Goal: Task Accomplishment & Management: Manage account settings

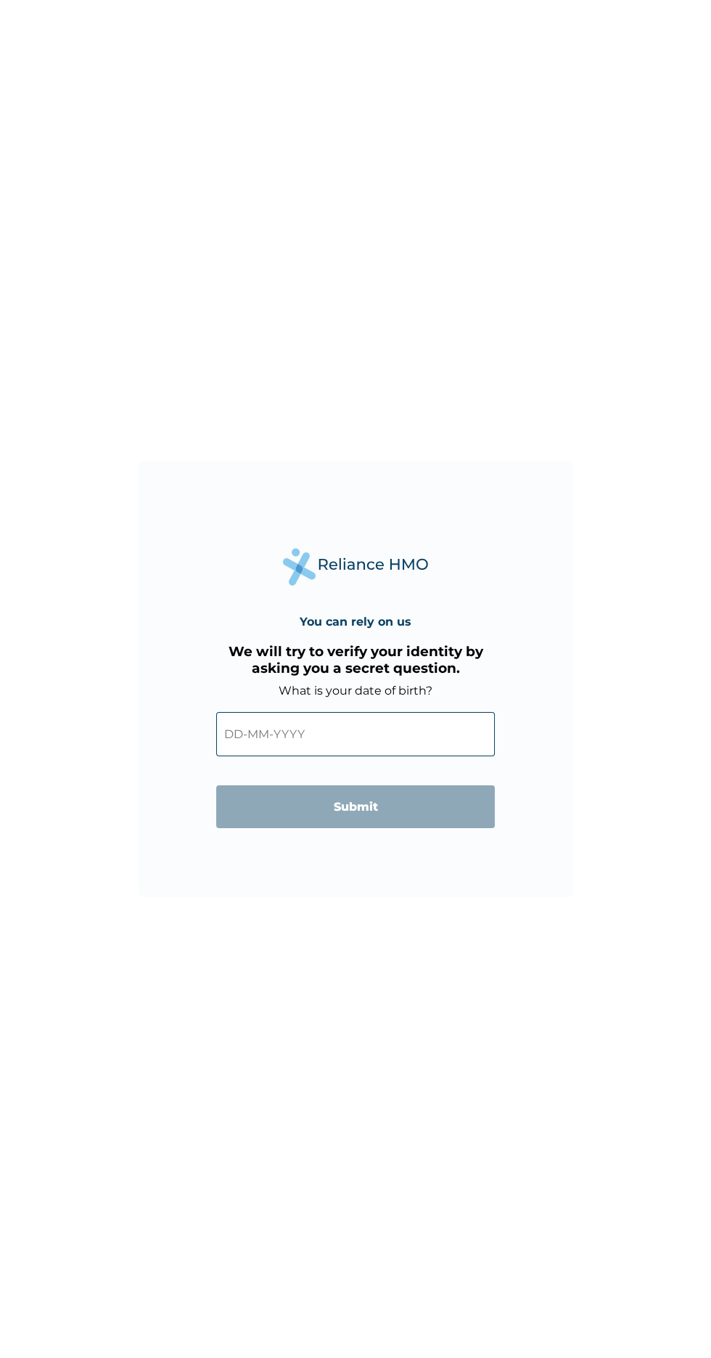
click at [409, 734] on input "text" at bounding box center [355, 734] width 279 height 44
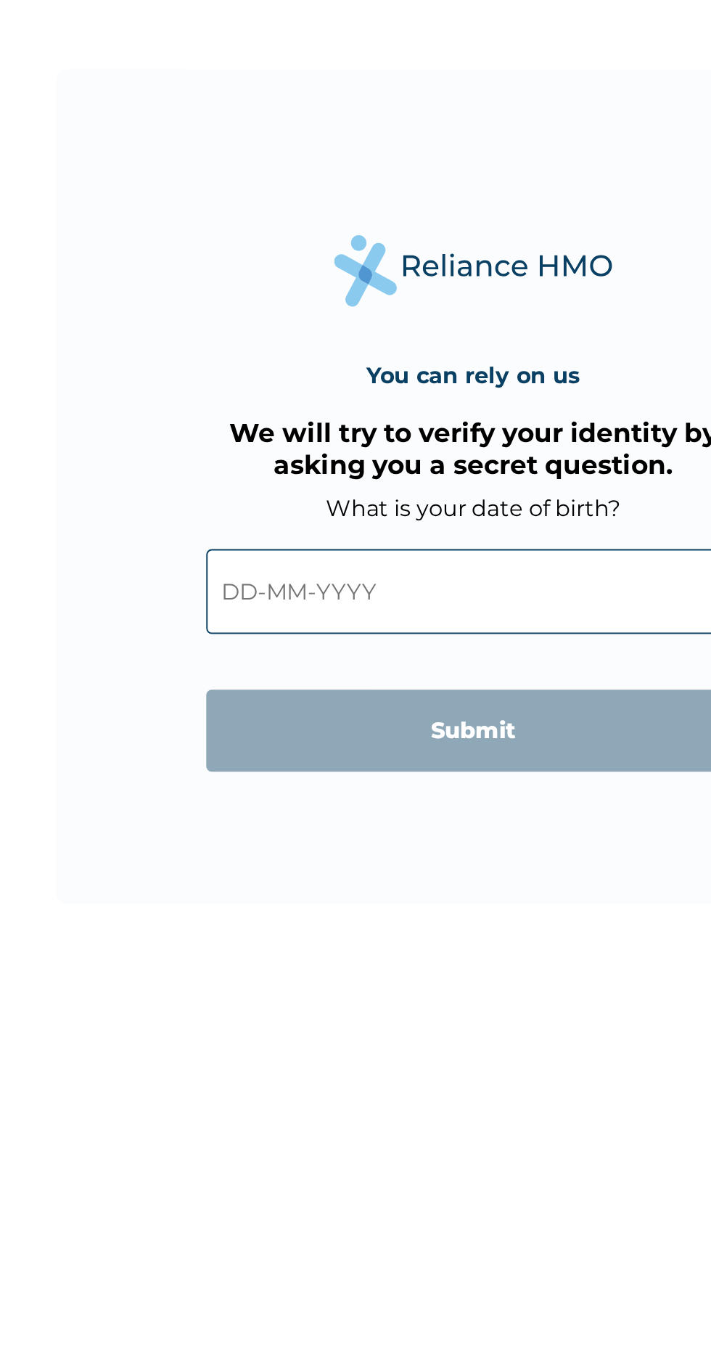
click at [236, 729] on input "text" at bounding box center [355, 734] width 279 height 44
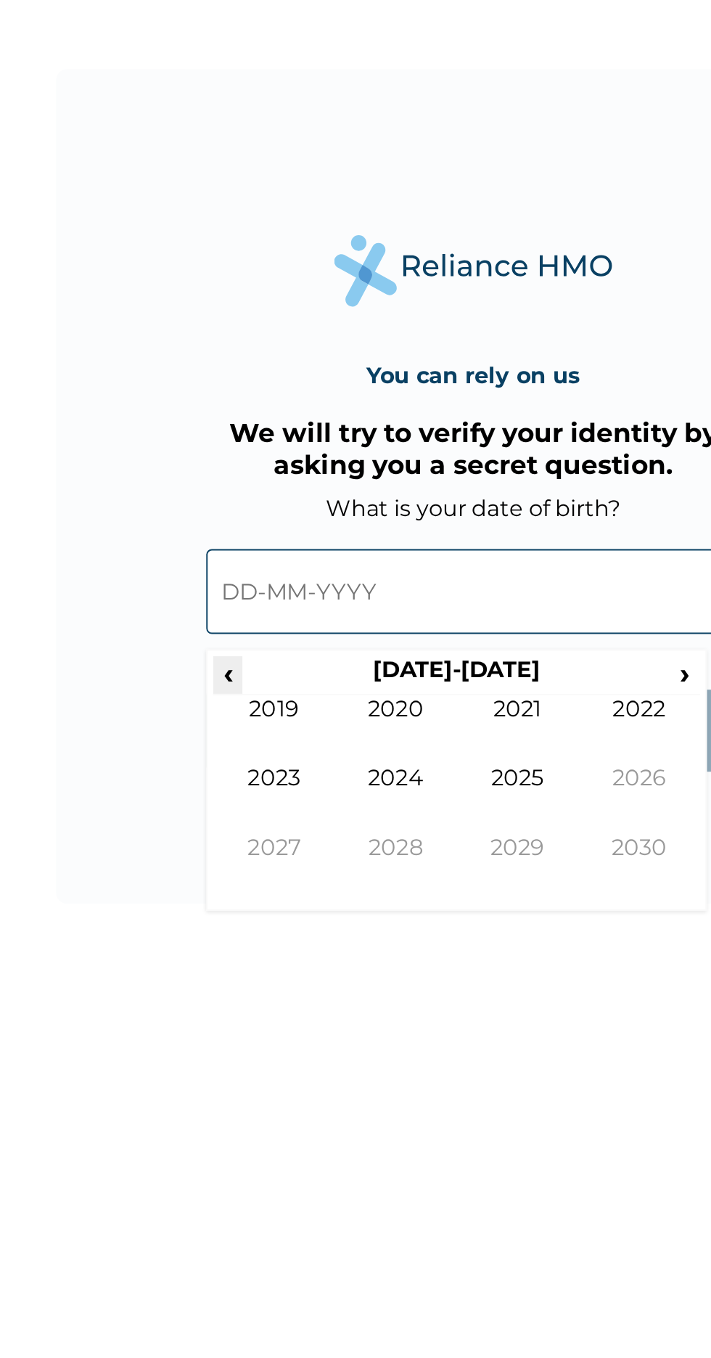
click at [227, 776] on span "‹" at bounding box center [227, 777] width 15 height 18
click at [224, 775] on span "‹" at bounding box center [227, 777] width 15 height 18
click at [227, 777] on span "‹" at bounding box center [227, 777] width 15 height 18
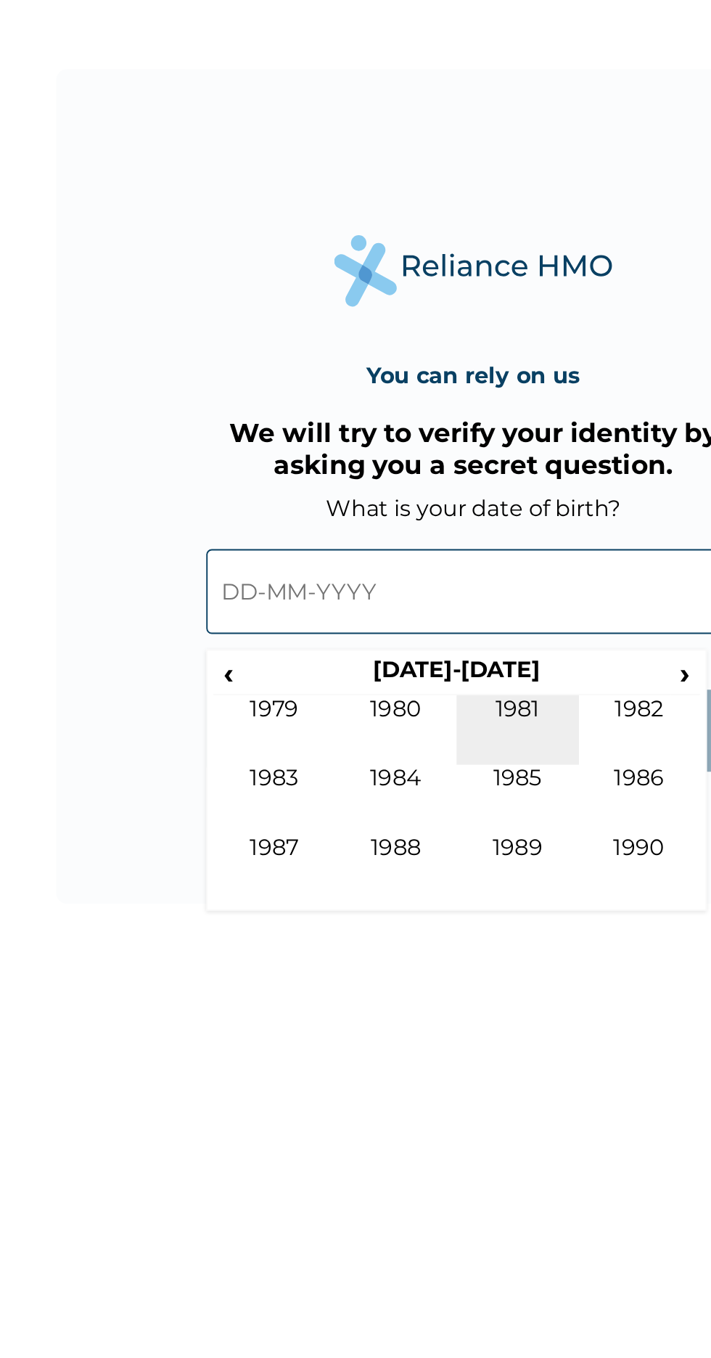
click at [364, 806] on td "1981" at bounding box center [379, 806] width 64 height 36
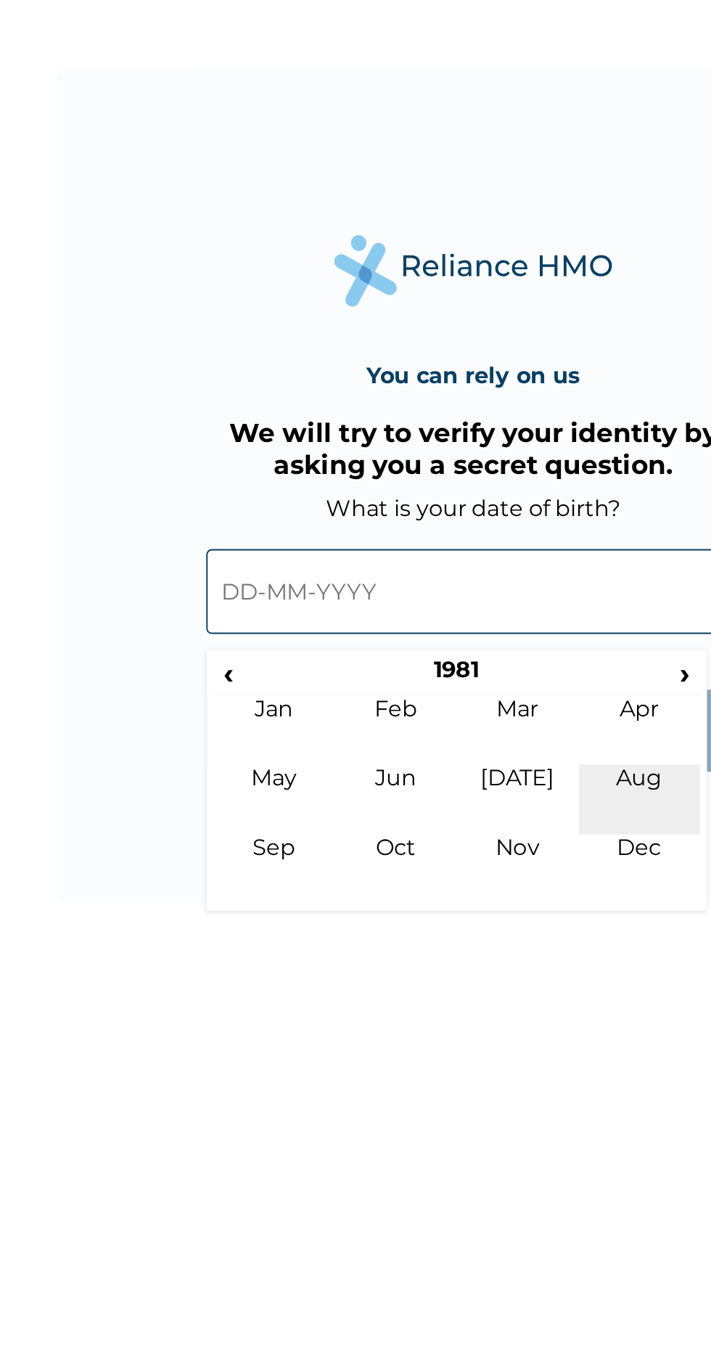
click at [454, 861] on td "Aug" at bounding box center [443, 842] width 64 height 36
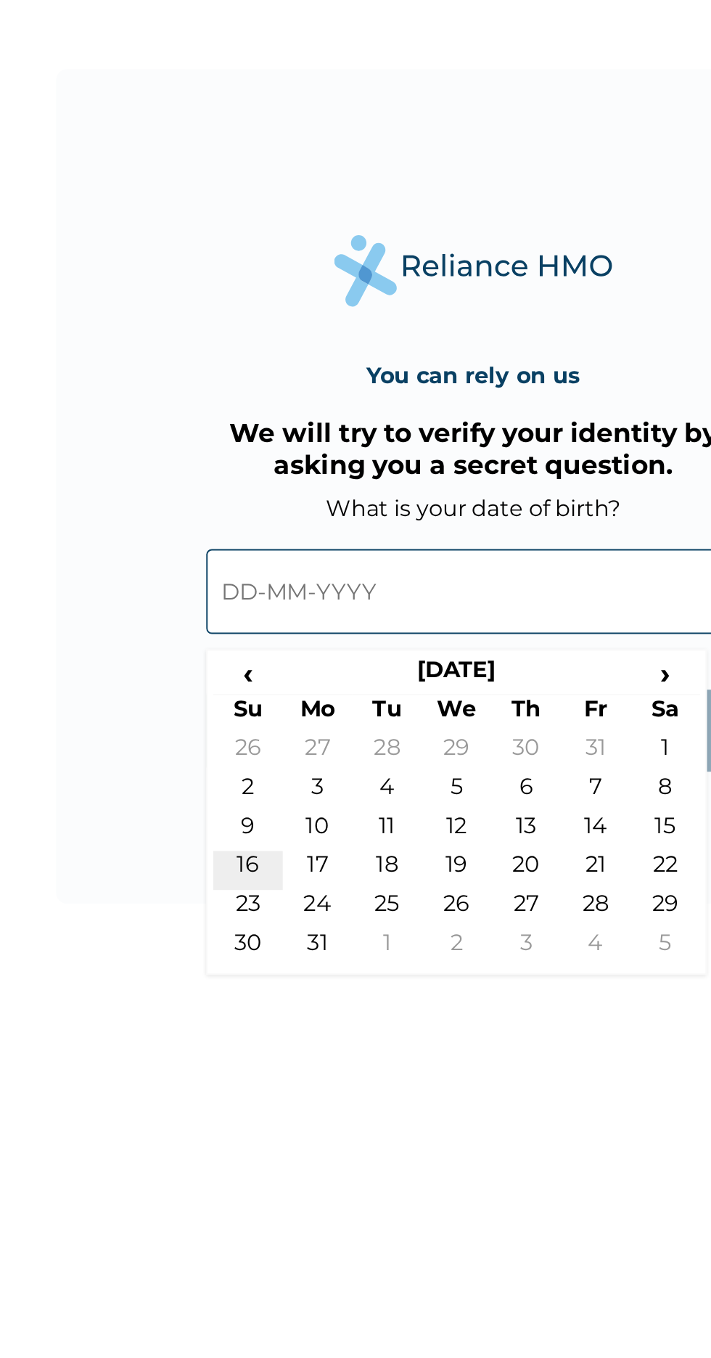
click at [237, 877] on td "16" at bounding box center [238, 879] width 36 height 20
type input "[DATE]"
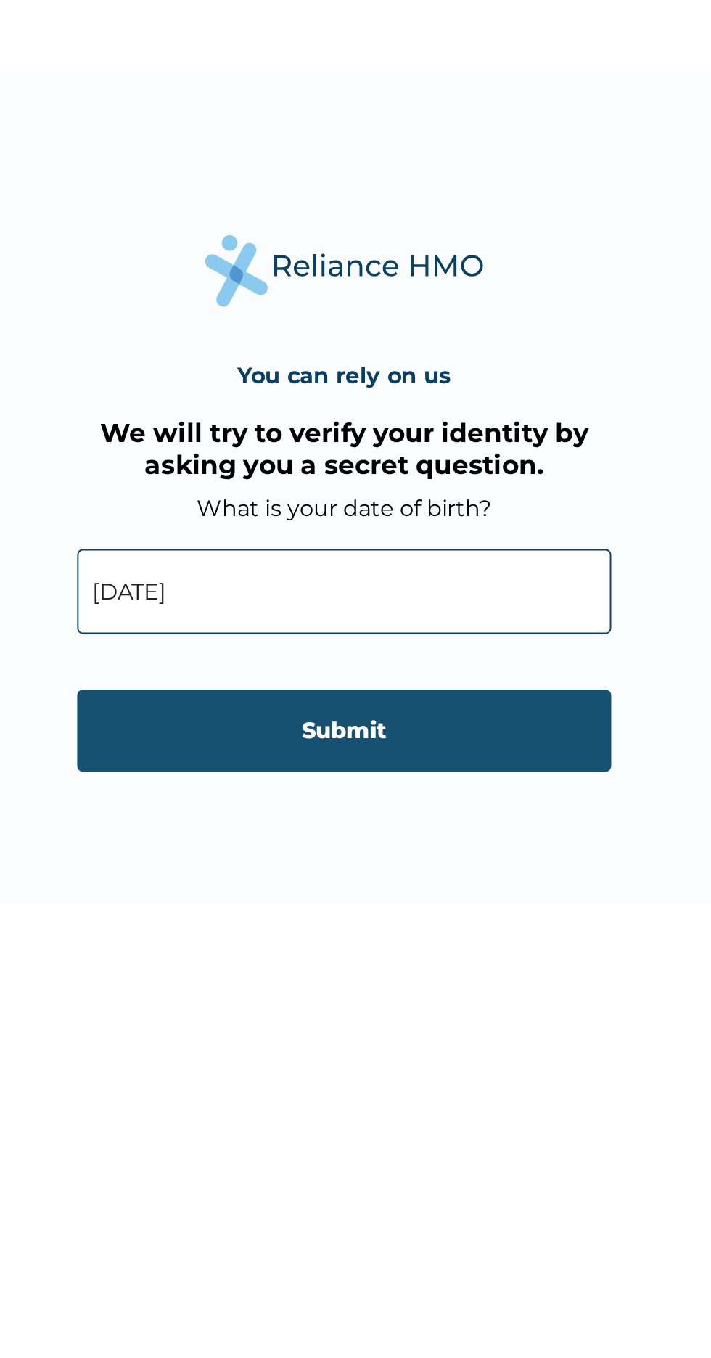
click at [287, 803] on input "Submit" at bounding box center [355, 806] width 279 height 43
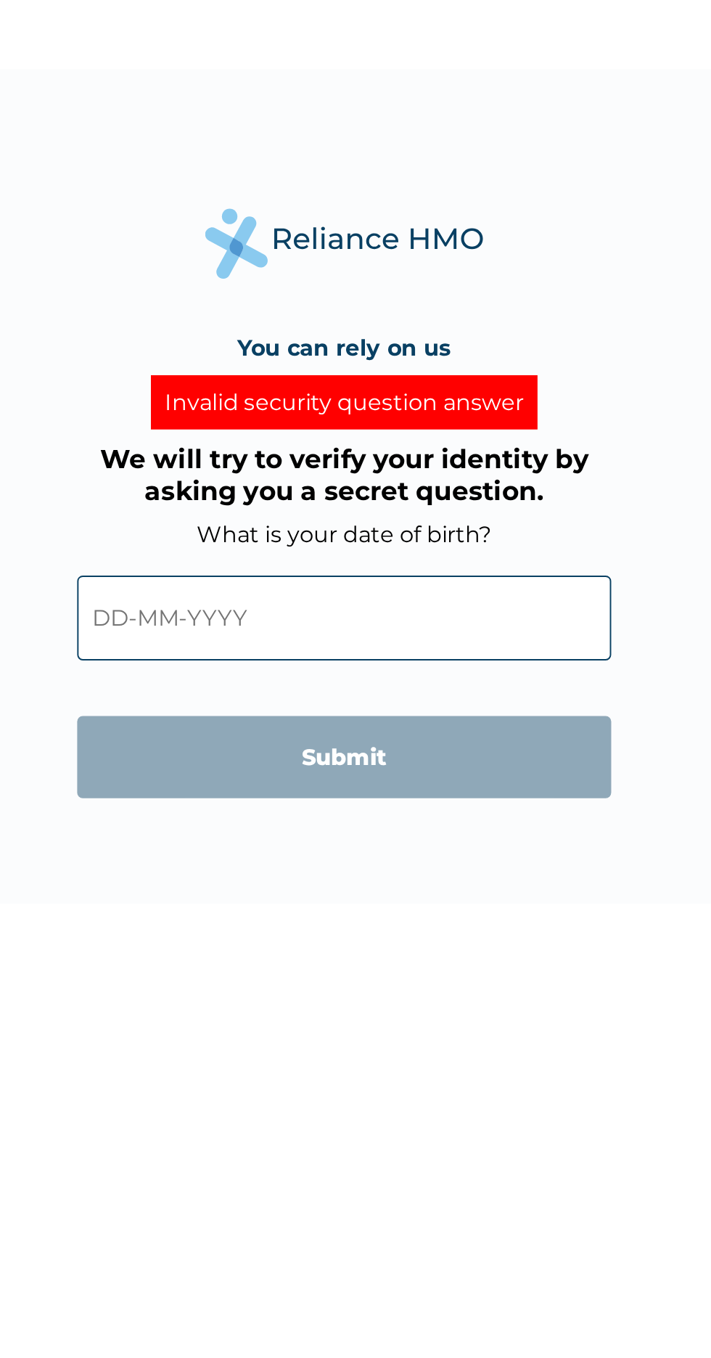
click at [249, 738] on input "text" at bounding box center [355, 748] width 279 height 44
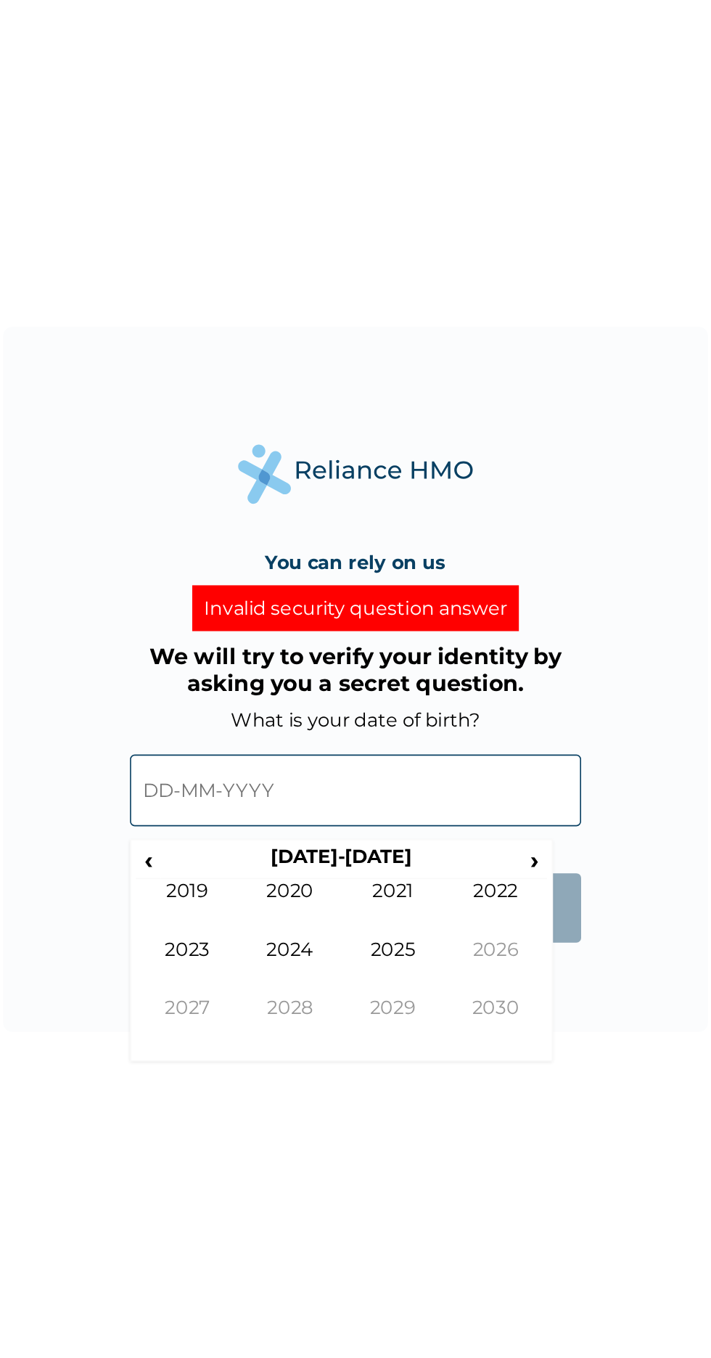
click at [180, 689] on div "You can rely on us Invalid security question answer We will try to verify your …" at bounding box center [355, 679] width 435 height 435
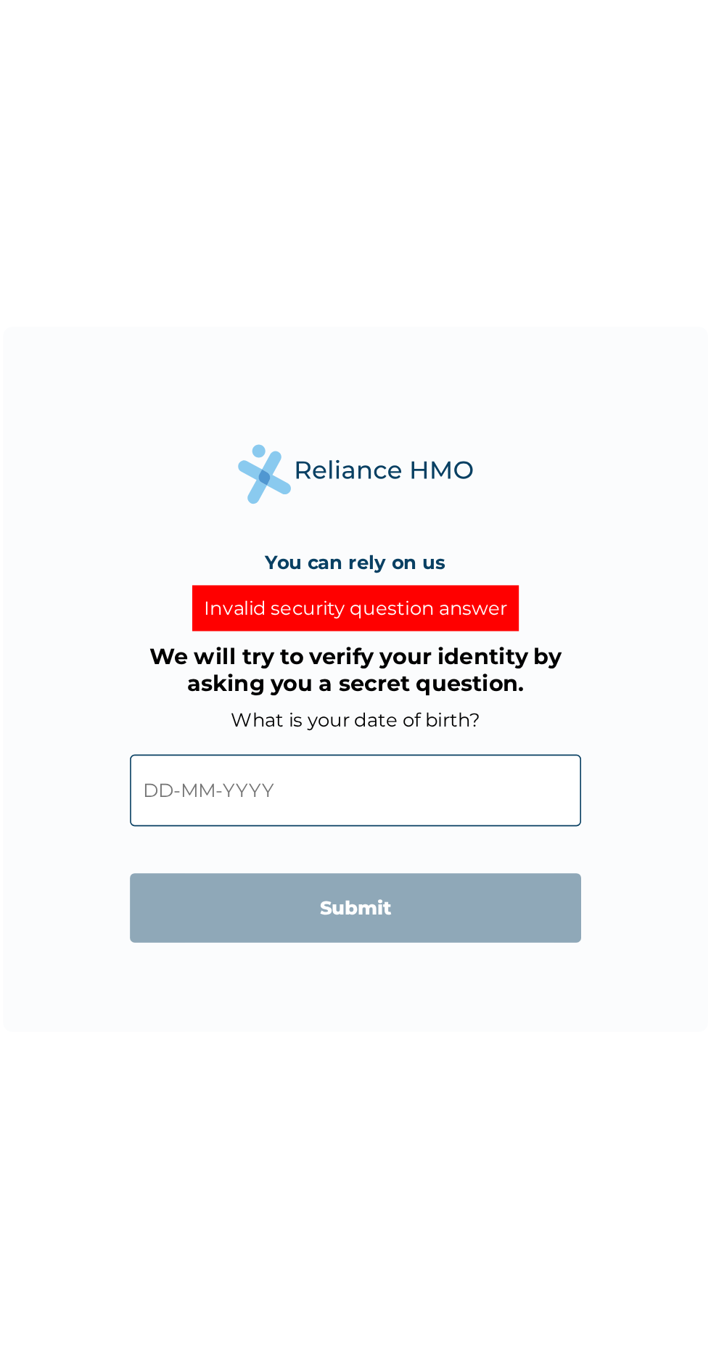
click at [254, 745] on input "text" at bounding box center [355, 748] width 279 height 44
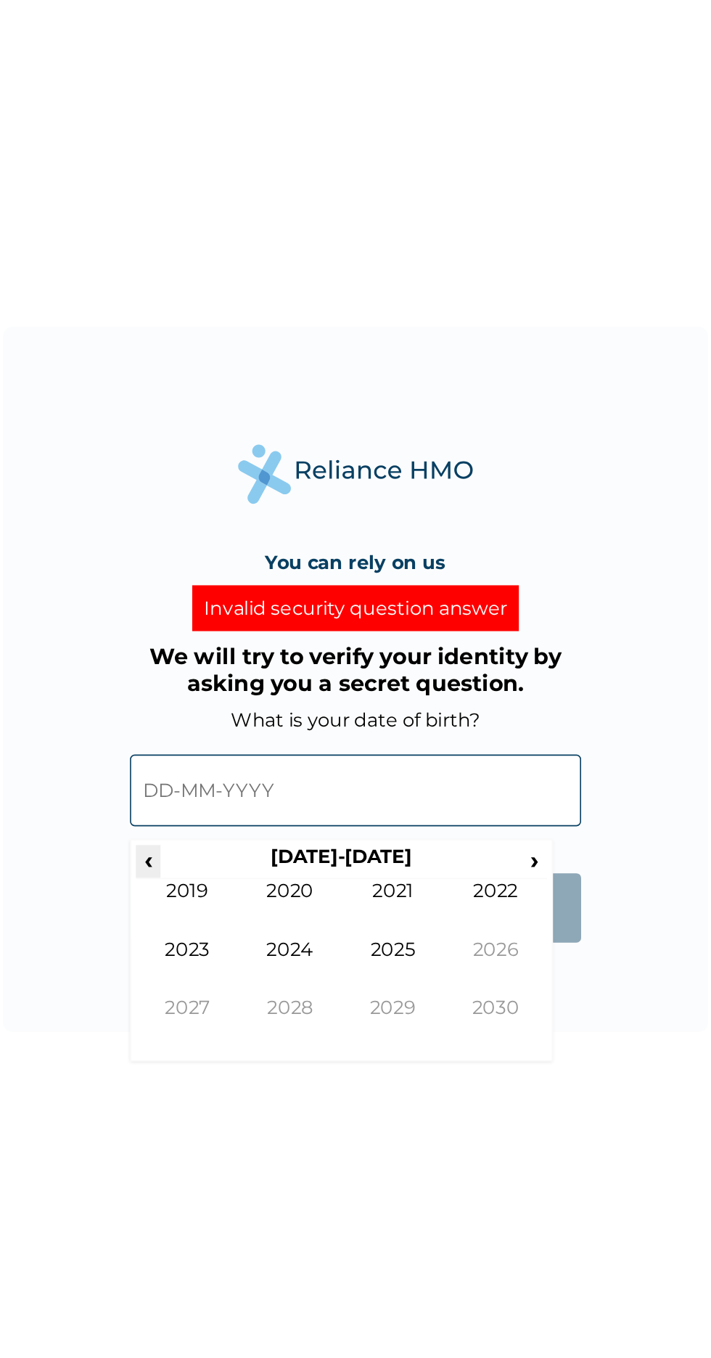
click at [227, 788] on span "‹" at bounding box center [227, 791] width 15 height 18
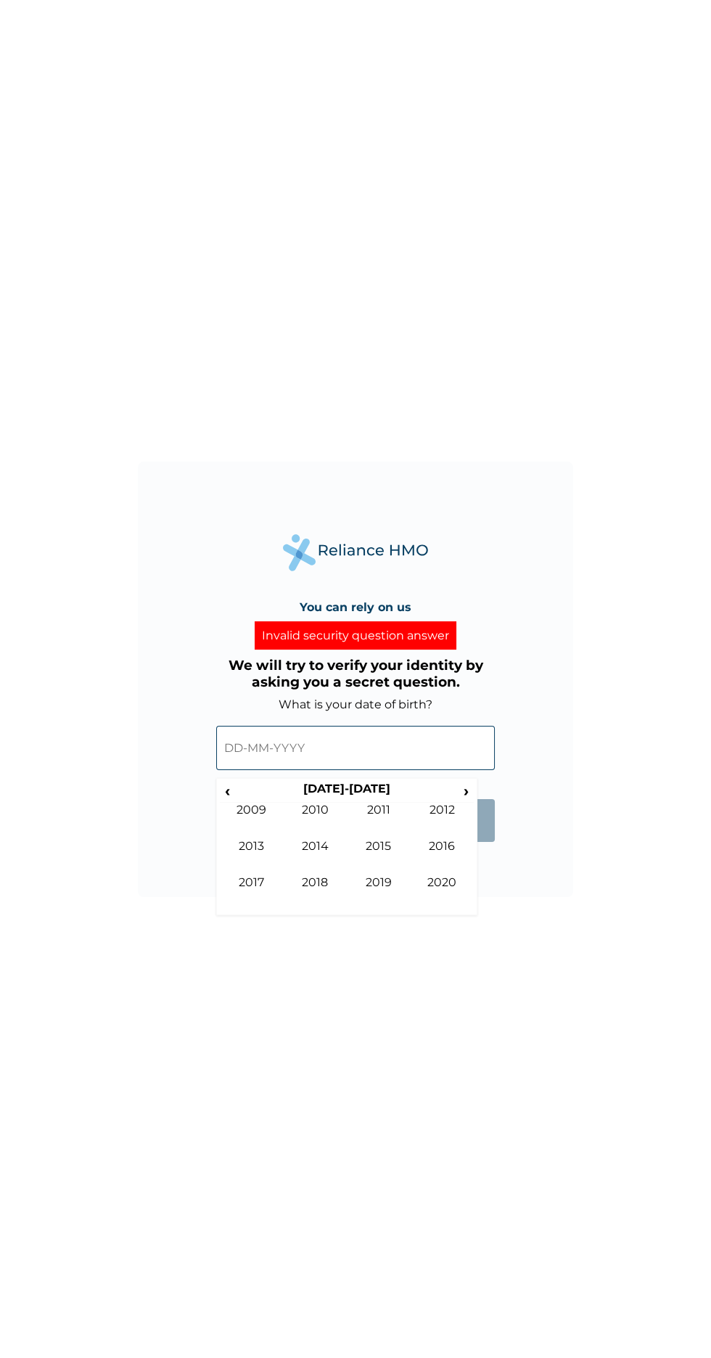
click at [136, 835] on div "You can rely on us Invalid security question answer We will try to verify your …" at bounding box center [355, 679] width 711 height 1358
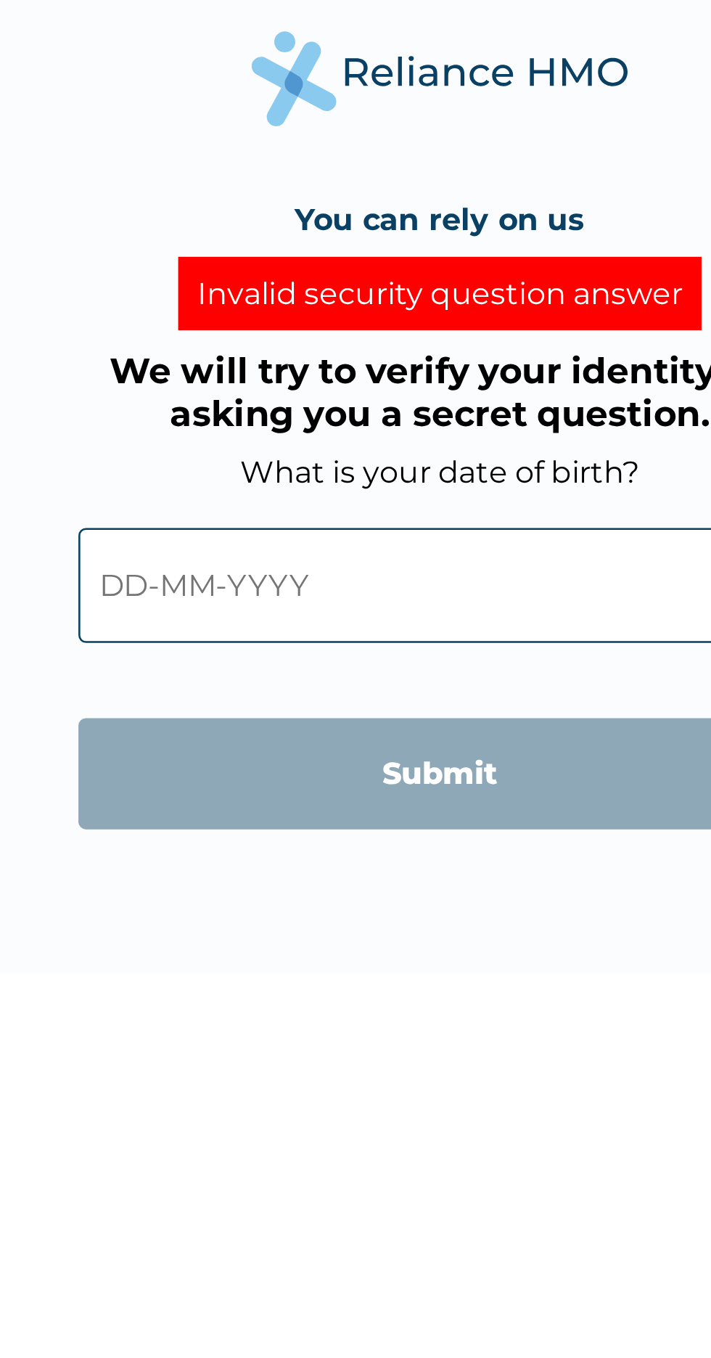
click at [232, 761] on input "text" at bounding box center [355, 748] width 279 height 44
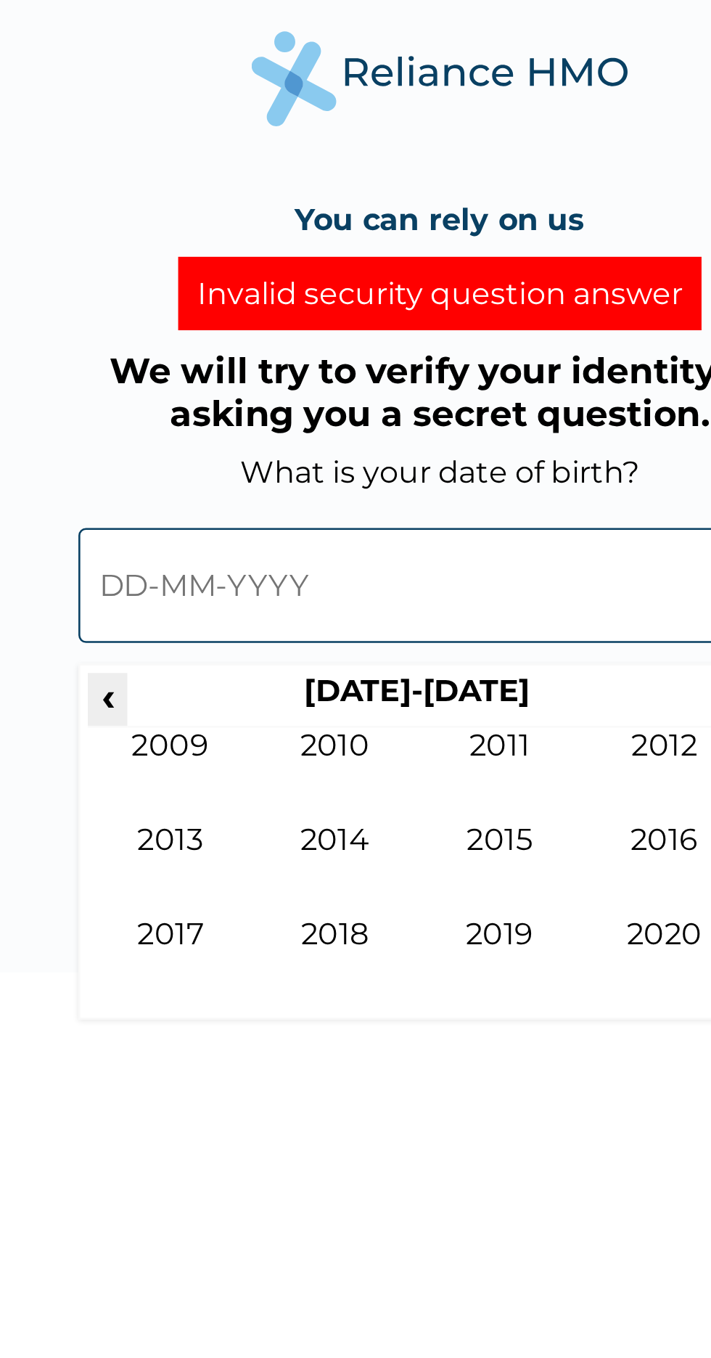
click at [229, 786] on span "‹" at bounding box center [227, 791] width 15 height 18
click at [225, 787] on span "‹" at bounding box center [227, 791] width 15 height 18
click at [229, 787] on span "‹" at bounding box center [227, 791] width 15 height 18
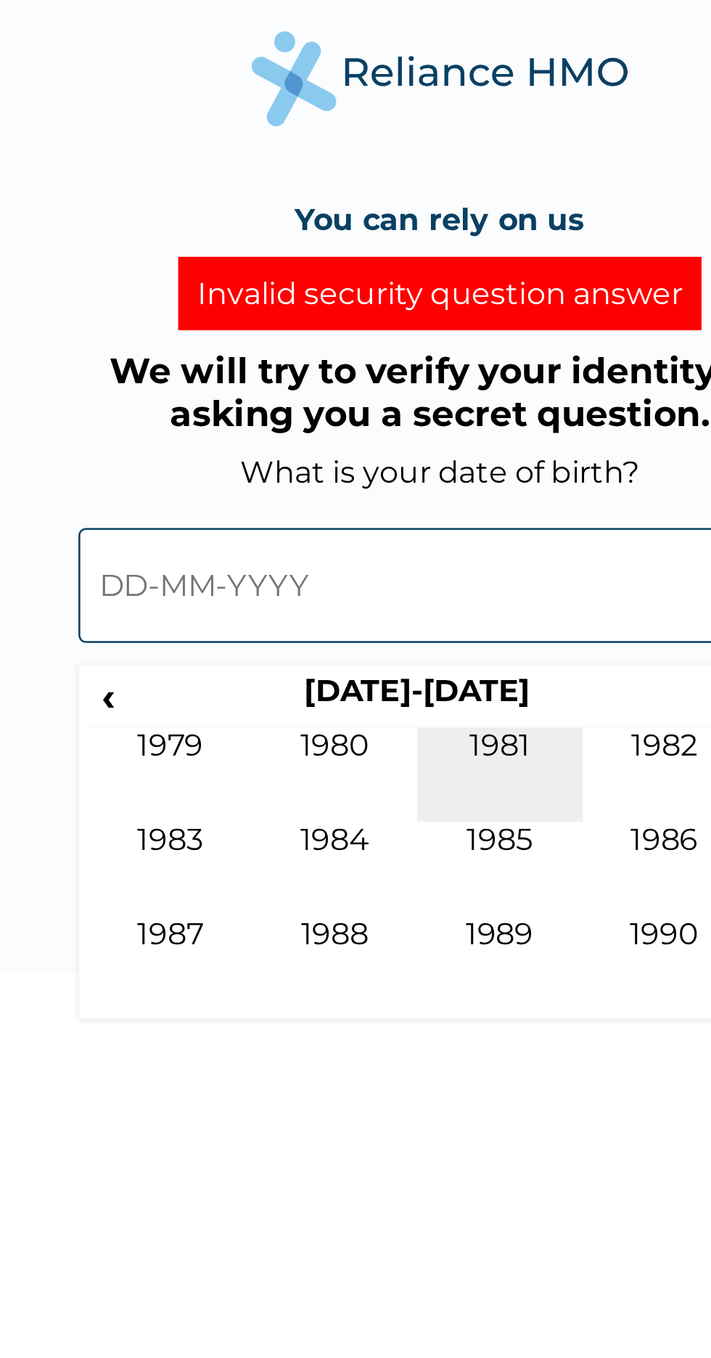
click at [382, 811] on td "1981" at bounding box center [379, 821] width 64 height 36
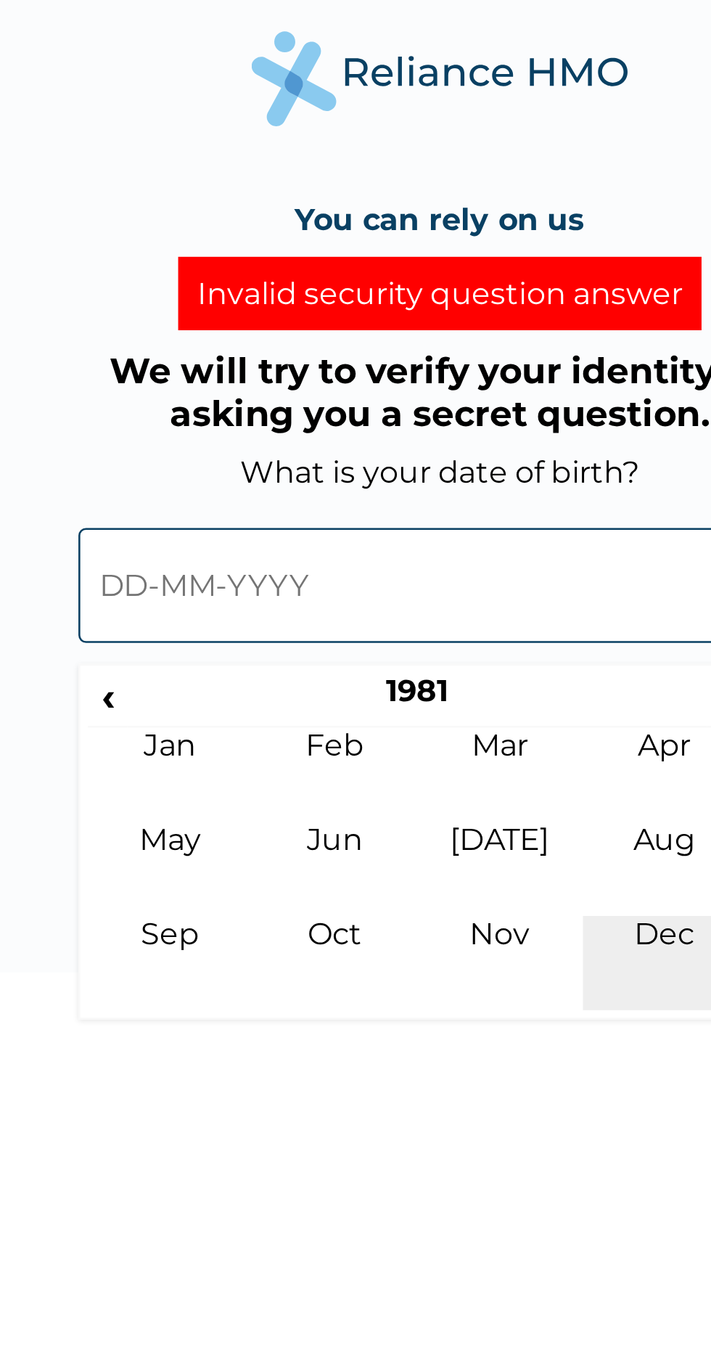
click at [446, 886] on td "Dec" at bounding box center [443, 893] width 64 height 36
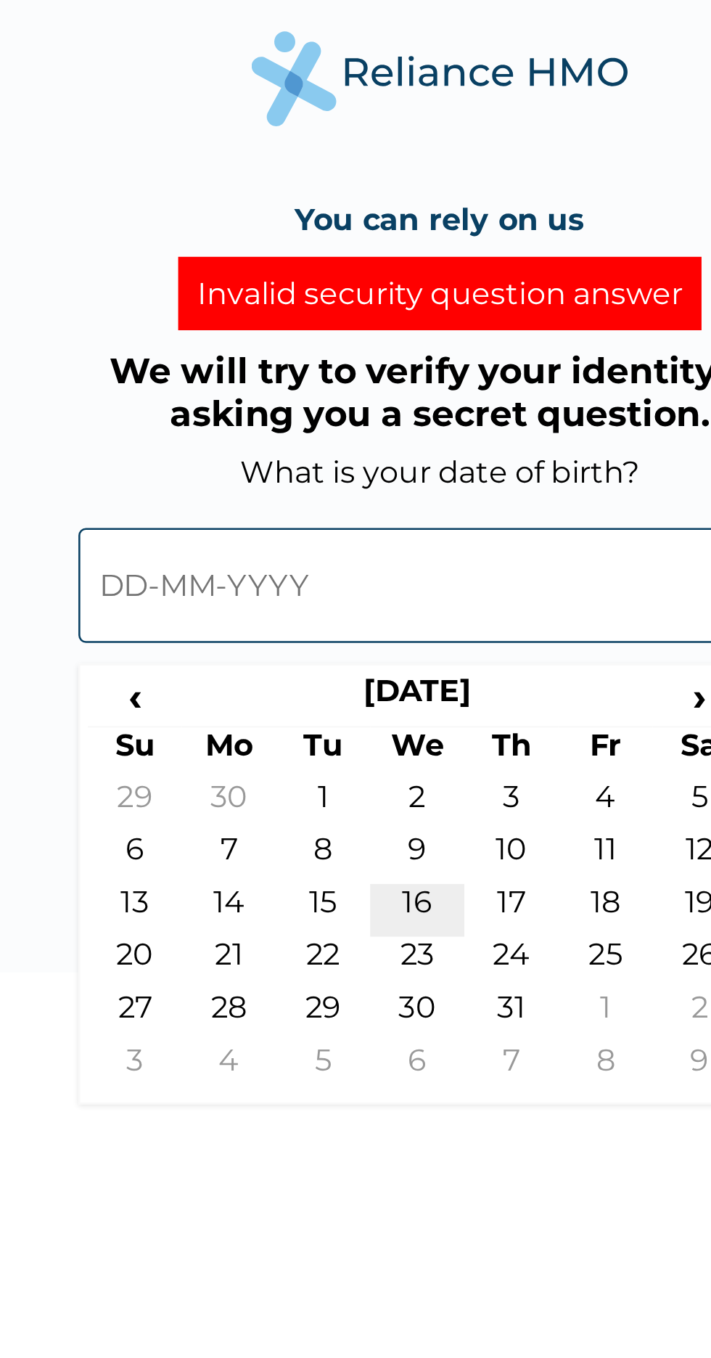
click at [343, 872] on td "16" at bounding box center [347, 873] width 36 height 20
type input "[DATE]"
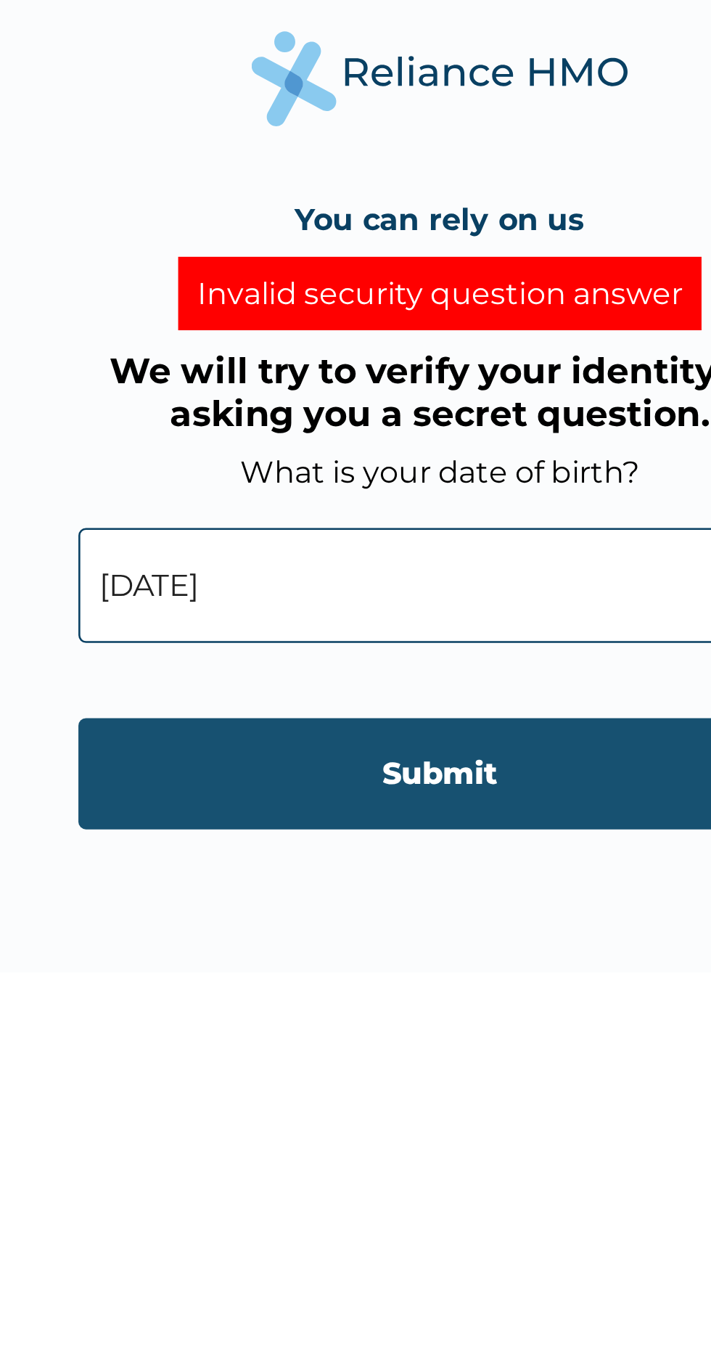
click at [396, 820] on input "Submit" at bounding box center [355, 820] width 279 height 43
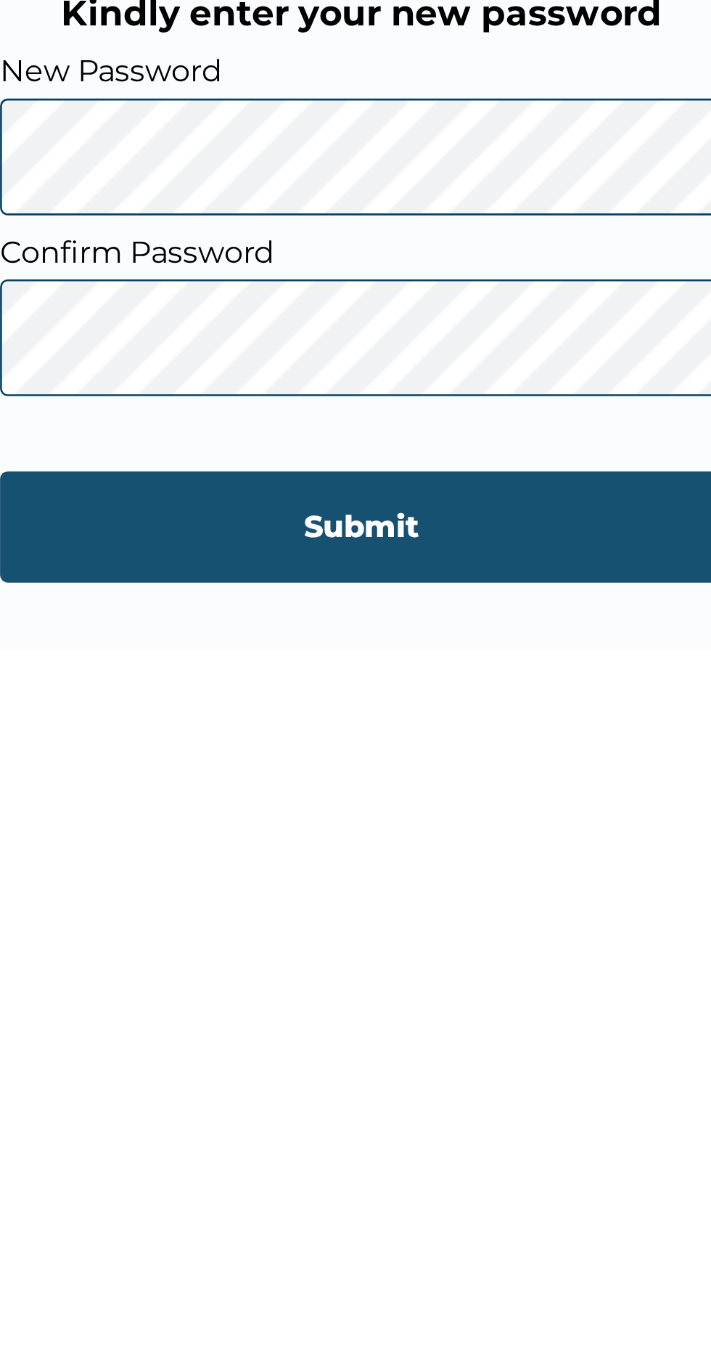
click at [414, 847] on input "Submit" at bounding box center [355, 849] width 279 height 43
